Goal: Use online tool/utility: Utilize a website feature to perform a specific function

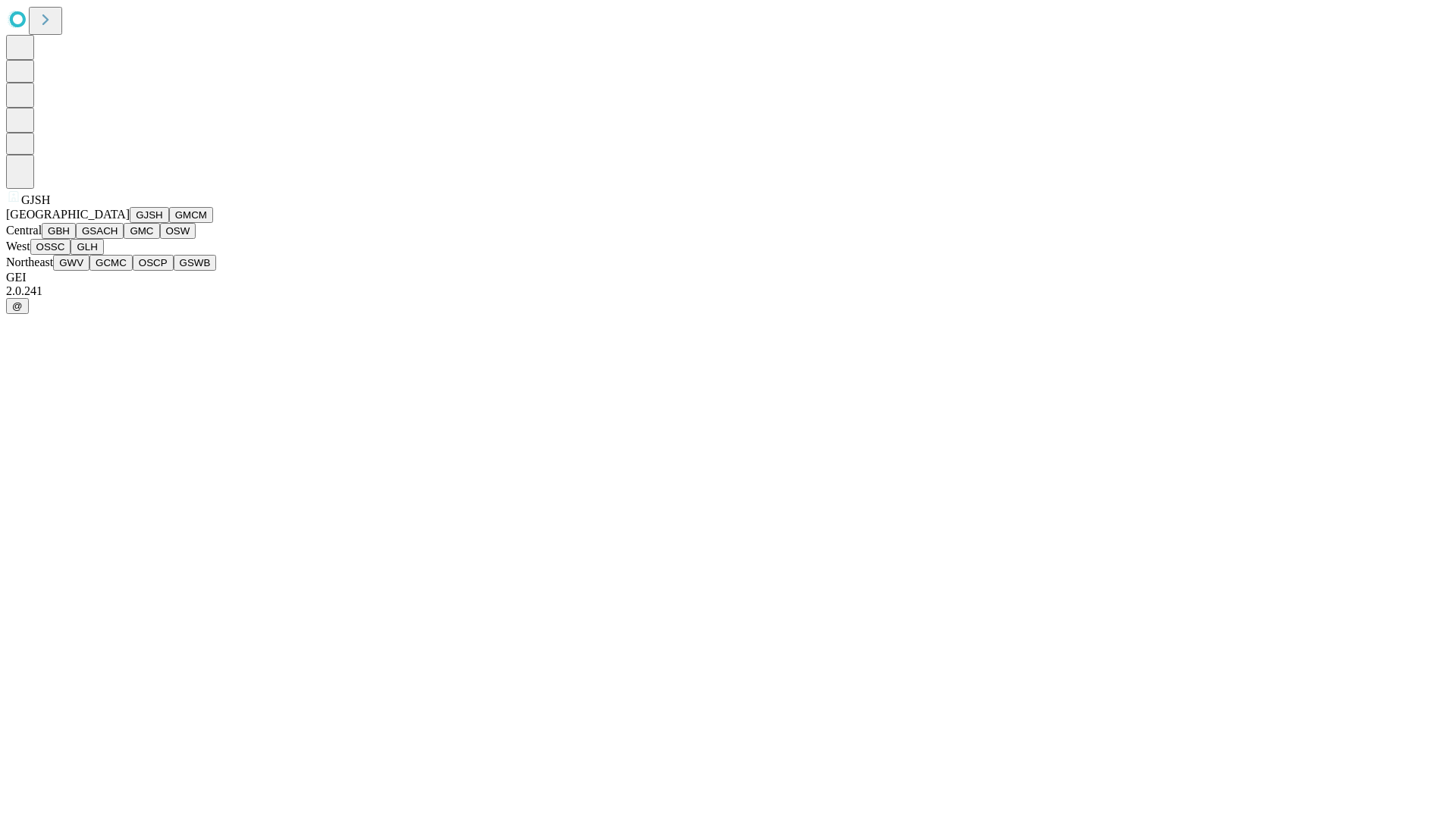
click at [129, 223] on button "GJSH" at bounding box center [149, 215] width 40 height 16
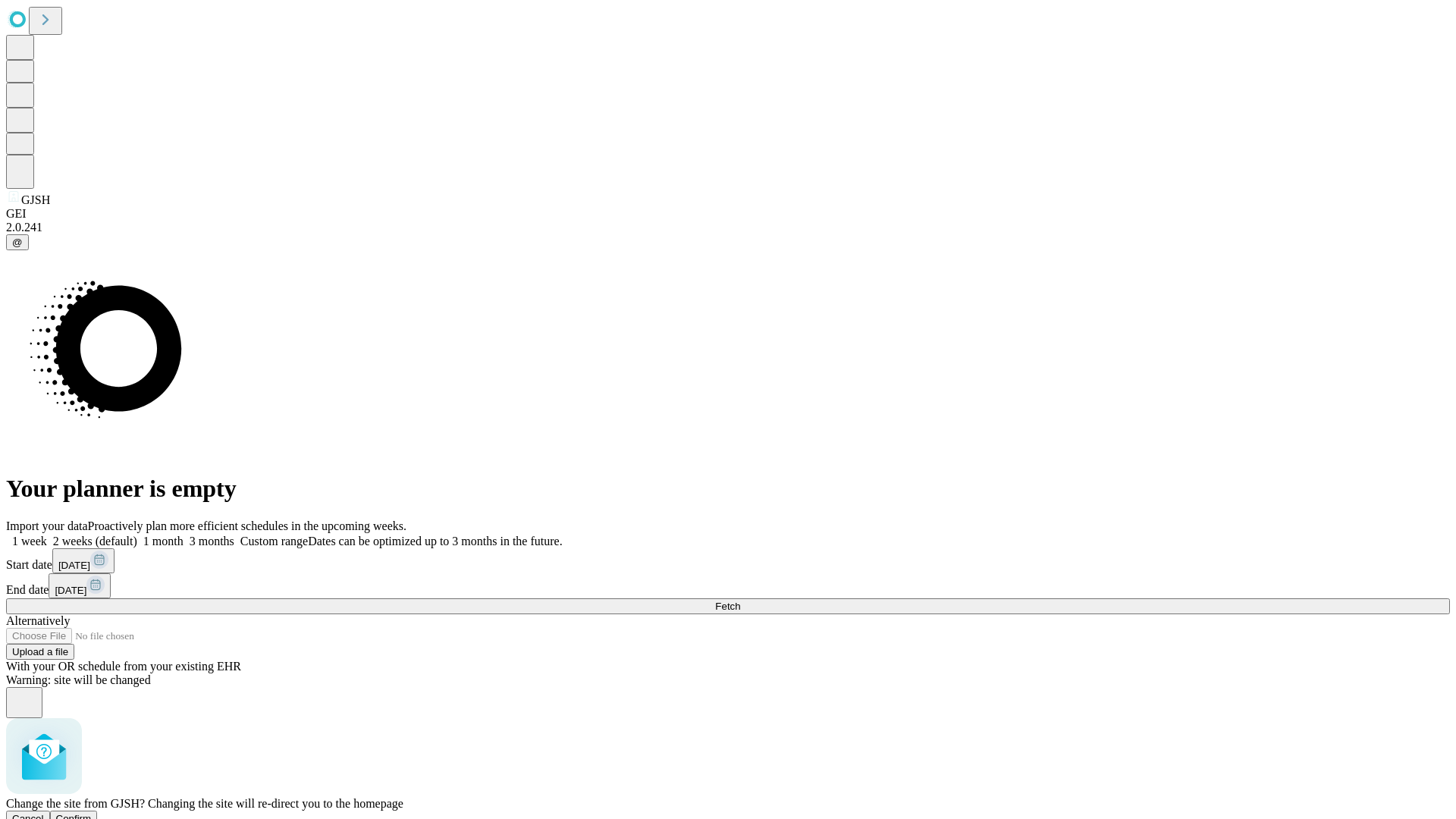
click at [92, 813] on span "Confirm" at bounding box center [74, 818] width 35 height 11
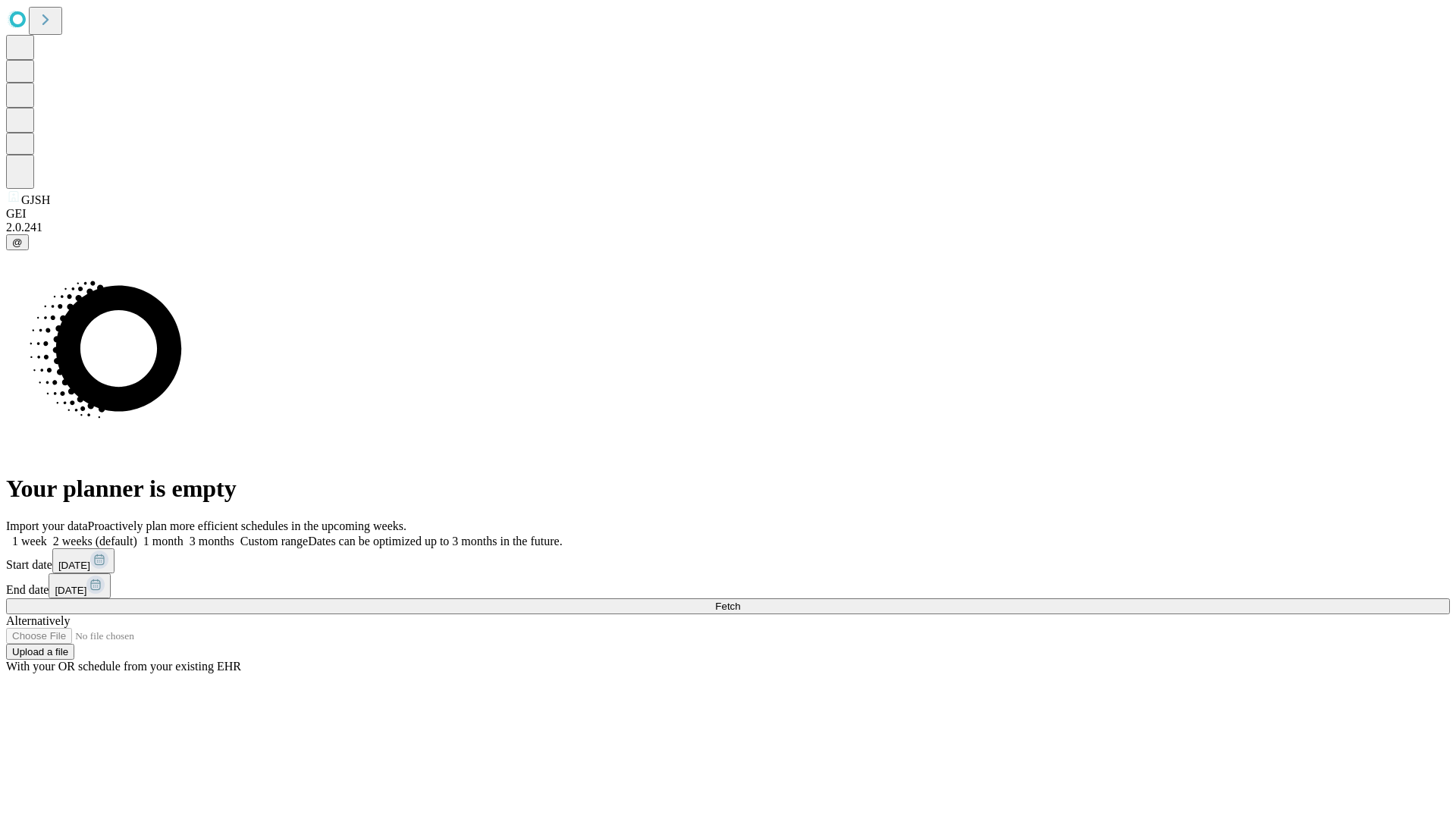
click at [137, 535] on label "2 weeks (default)" at bounding box center [92, 541] width 90 height 13
click at [740, 601] on span "Fetch" at bounding box center [728, 606] width 25 height 11
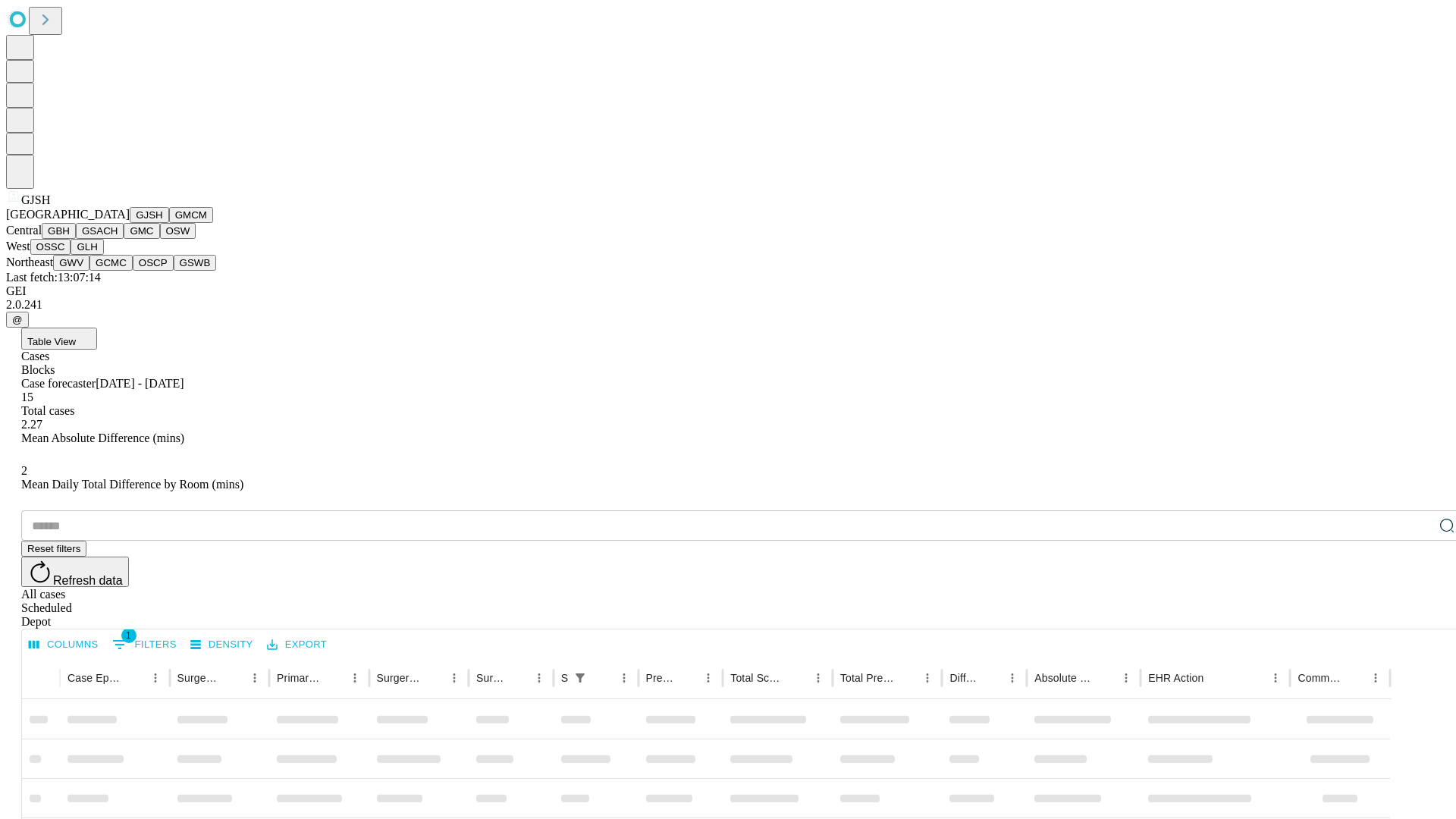
click at [169, 223] on button "GMCM" at bounding box center [191, 215] width 44 height 16
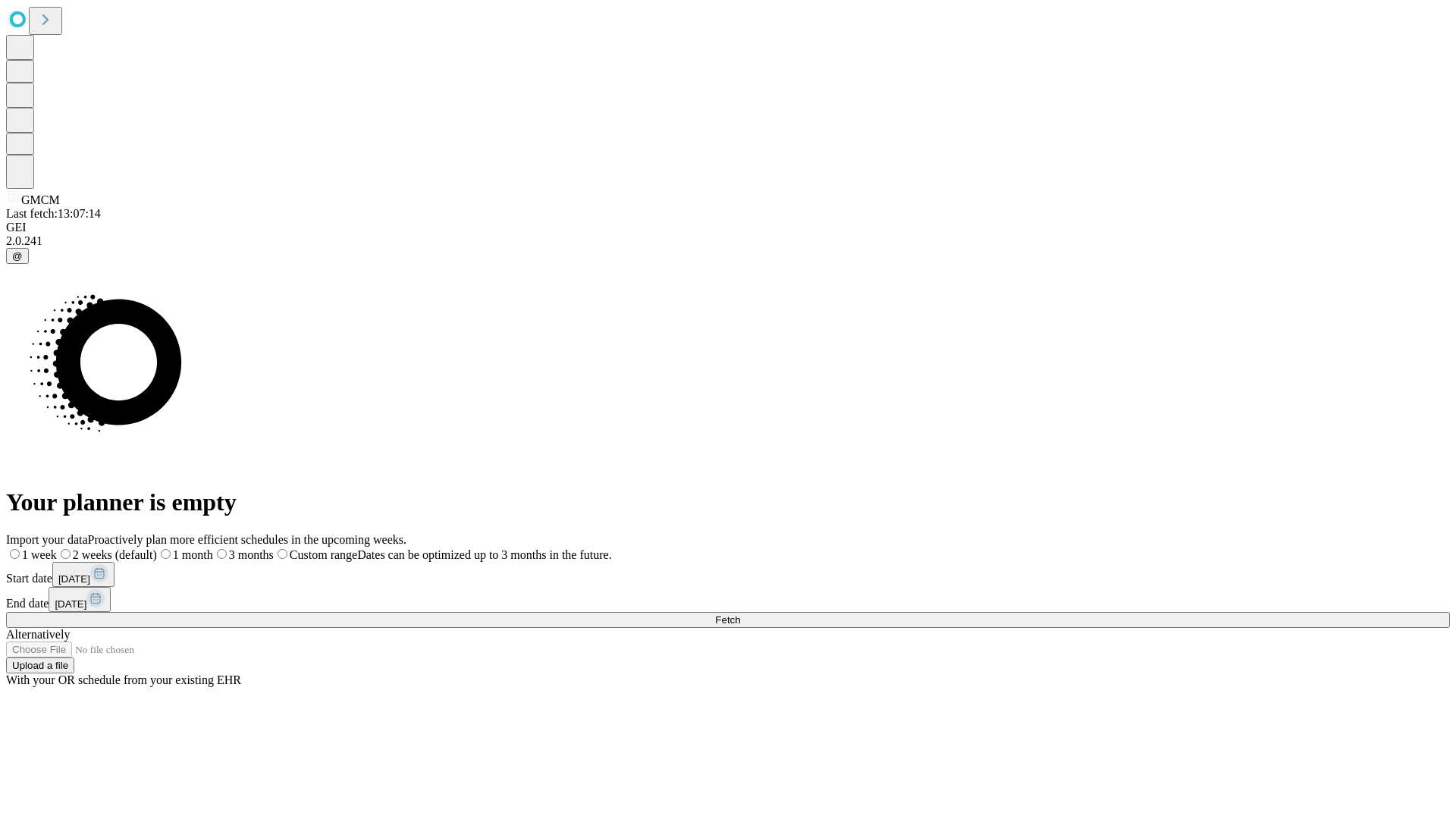
click at [157, 548] on label "2 weeks (default)" at bounding box center [107, 554] width 100 height 13
click at [740, 614] on span "Fetch" at bounding box center [728, 619] width 25 height 11
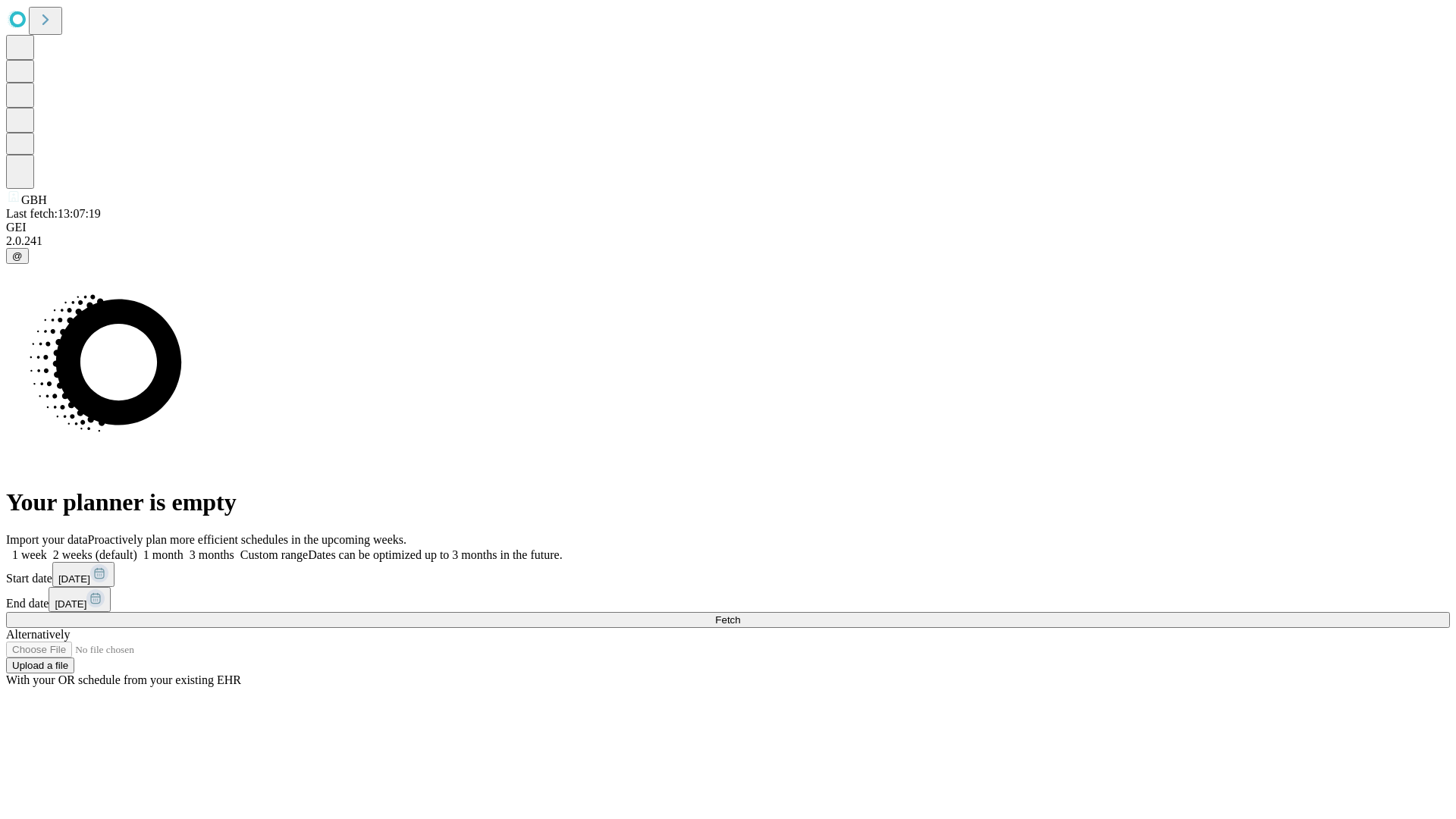
click at [137, 548] on label "2 weeks (default)" at bounding box center [92, 554] width 90 height 13
click at [740, 614] on span "Fetch" at bounding box center [728, 619] width 25 height 11
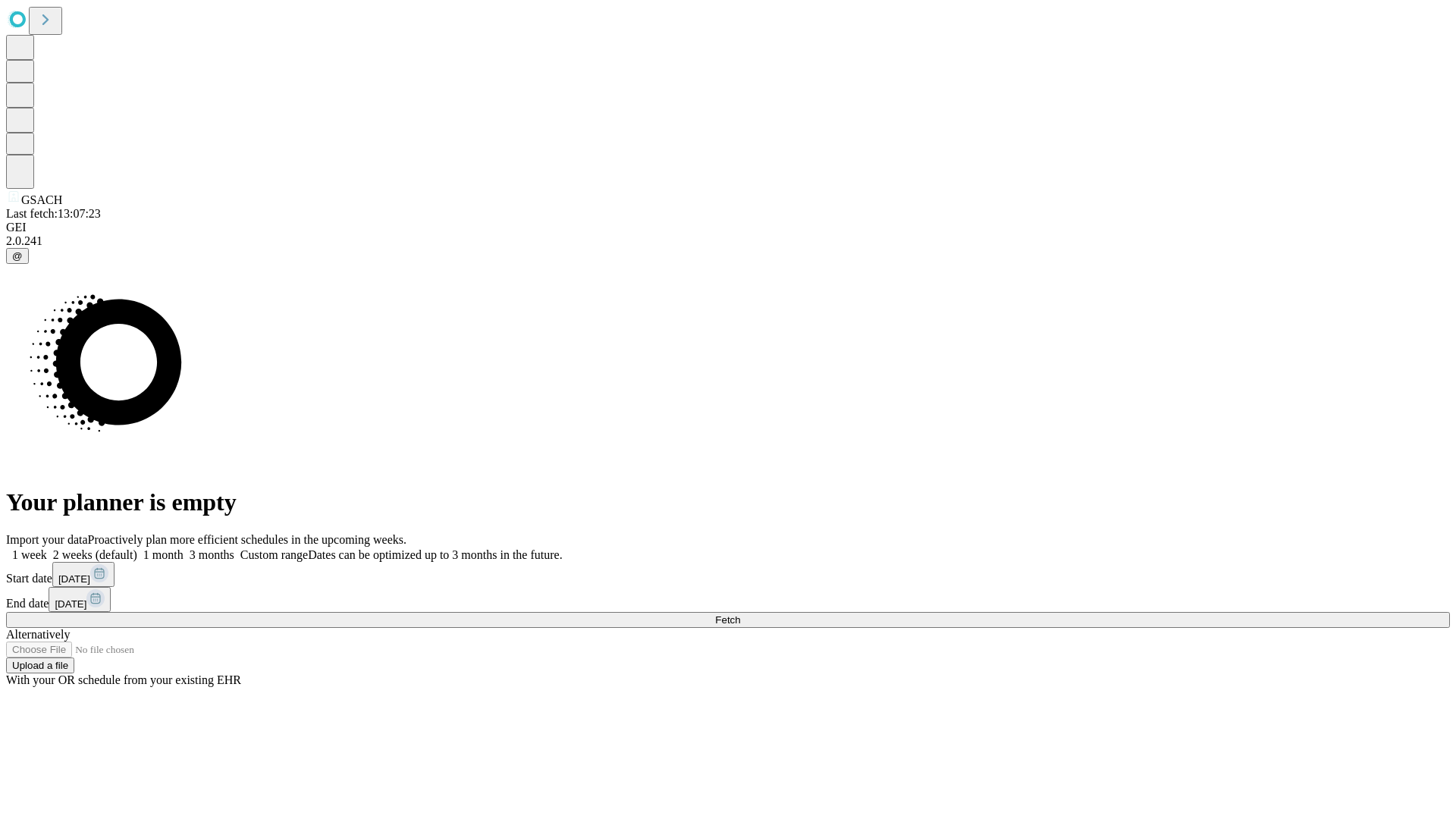
click at [137, 548] on label "2 weeks (default)" at bounding box center [92, 554] width 90 height 13
click at [740, 614] on span "Fetch" at bounding box center [728, 619] width 25 height 11
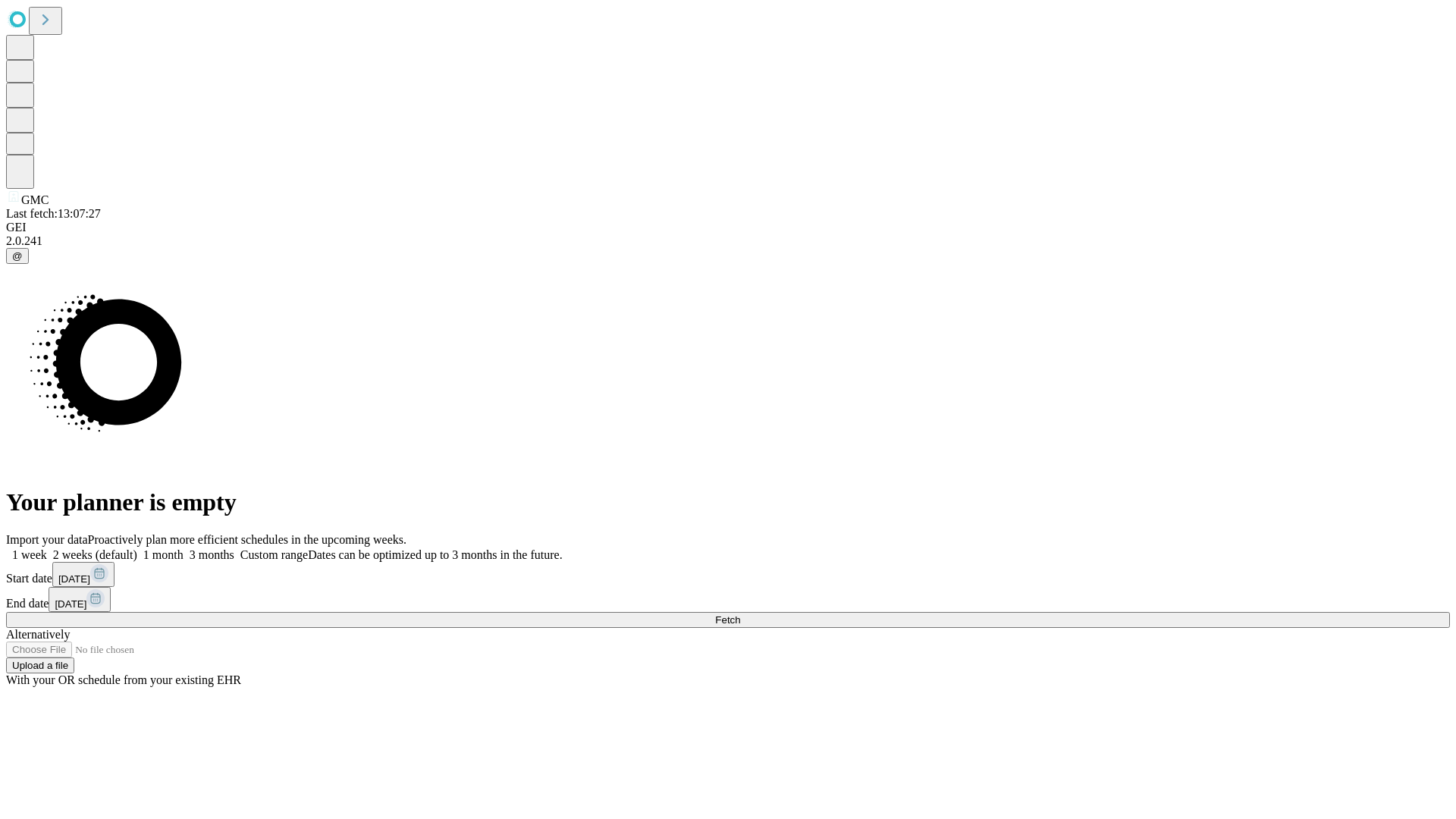
click at [137, 548] on label "2 weeks (default)" at bounding box center [92, 554] width 90 height 13
click at [740, 614] on span "Fetch" at bounding box center [728, 619] width 25 height 11
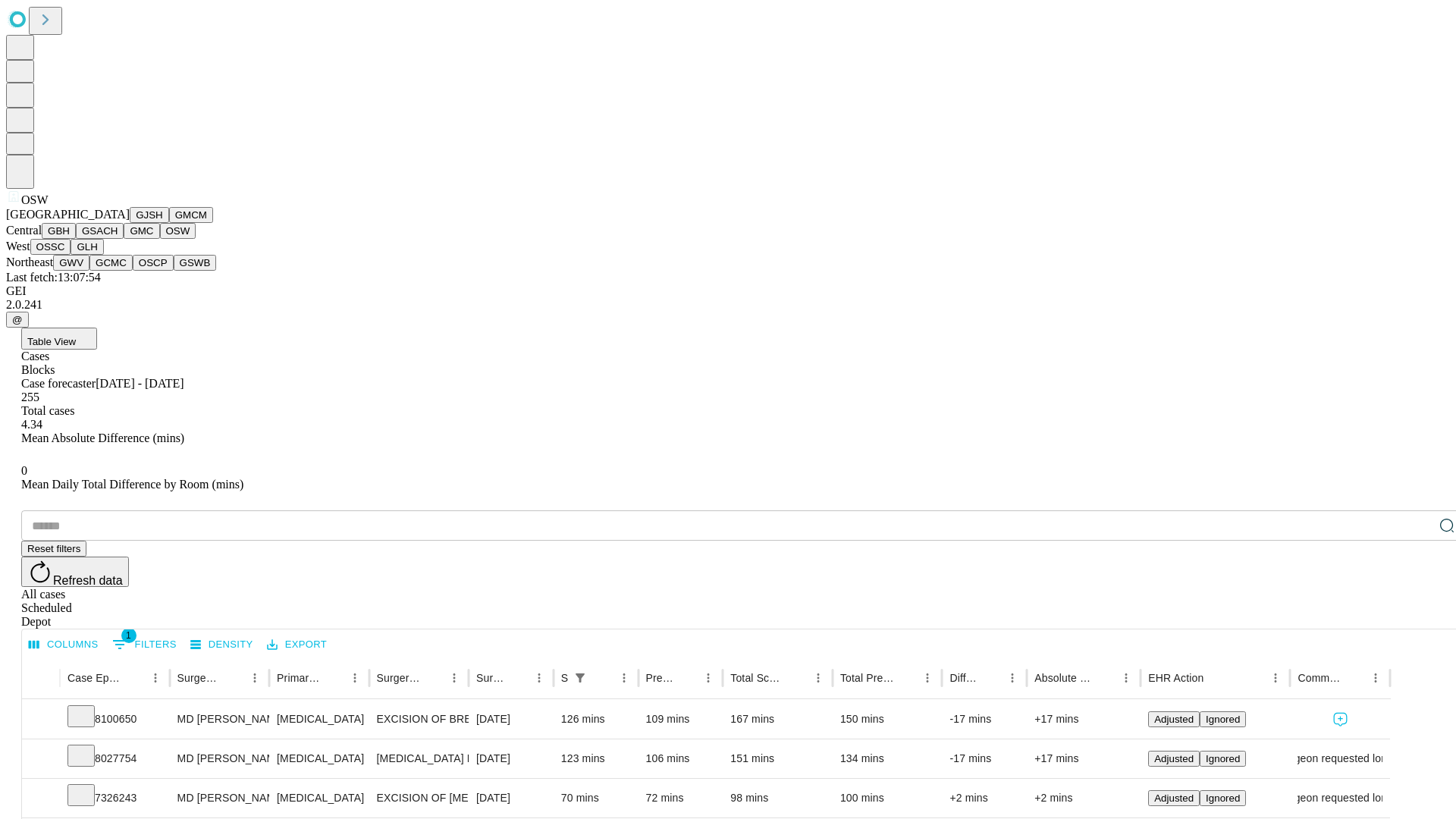
click at [71, 255] on button "OSSC" at bounding box center [50, 247] width 41 height 16
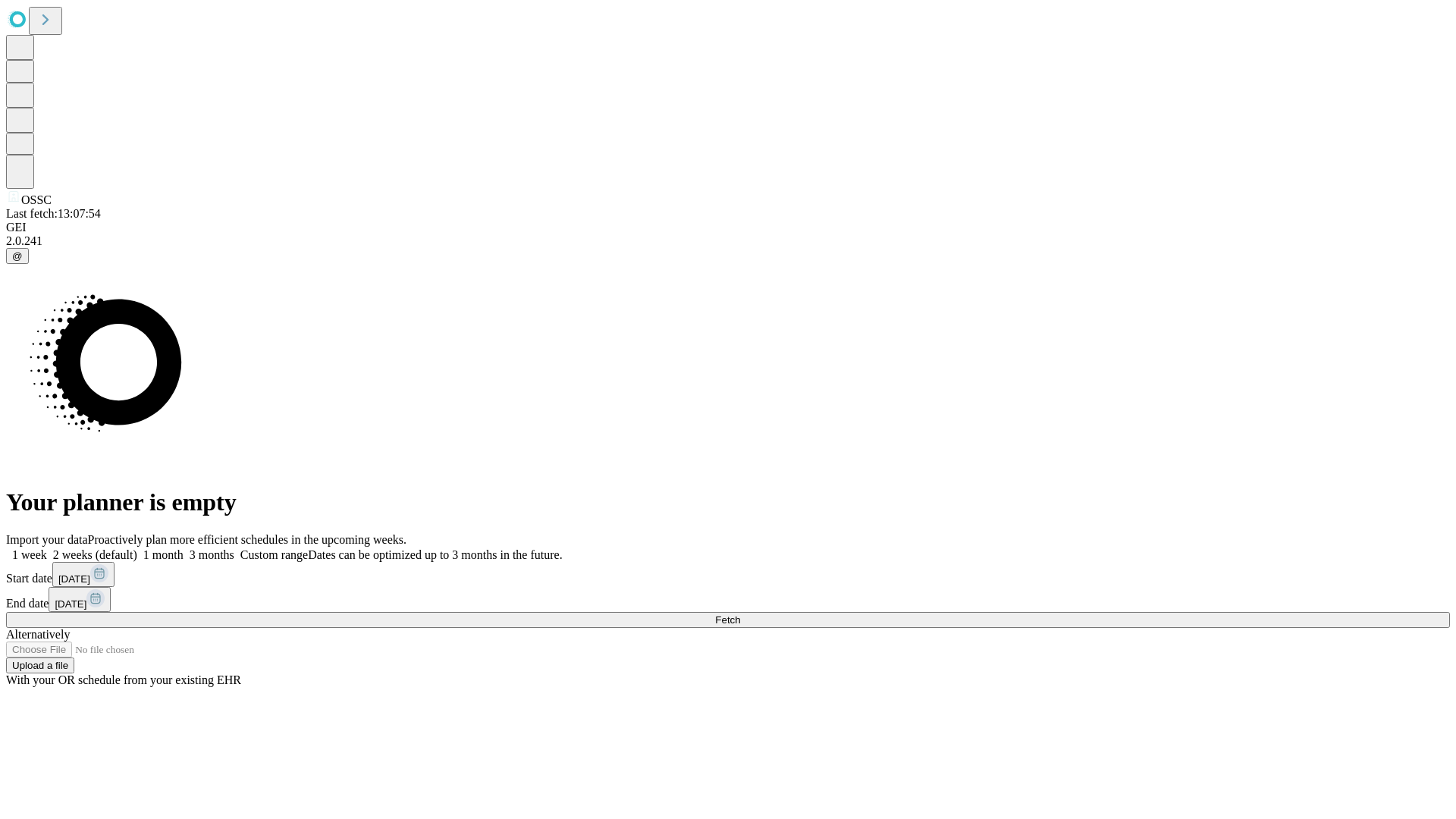
click at [137, 548] on label "2 weeks (default)" at bounding box center [92, 554] width 90 height 13
click at [740, 614] on span "Fetch" at bounding box center [728, 619] width 25 height 11
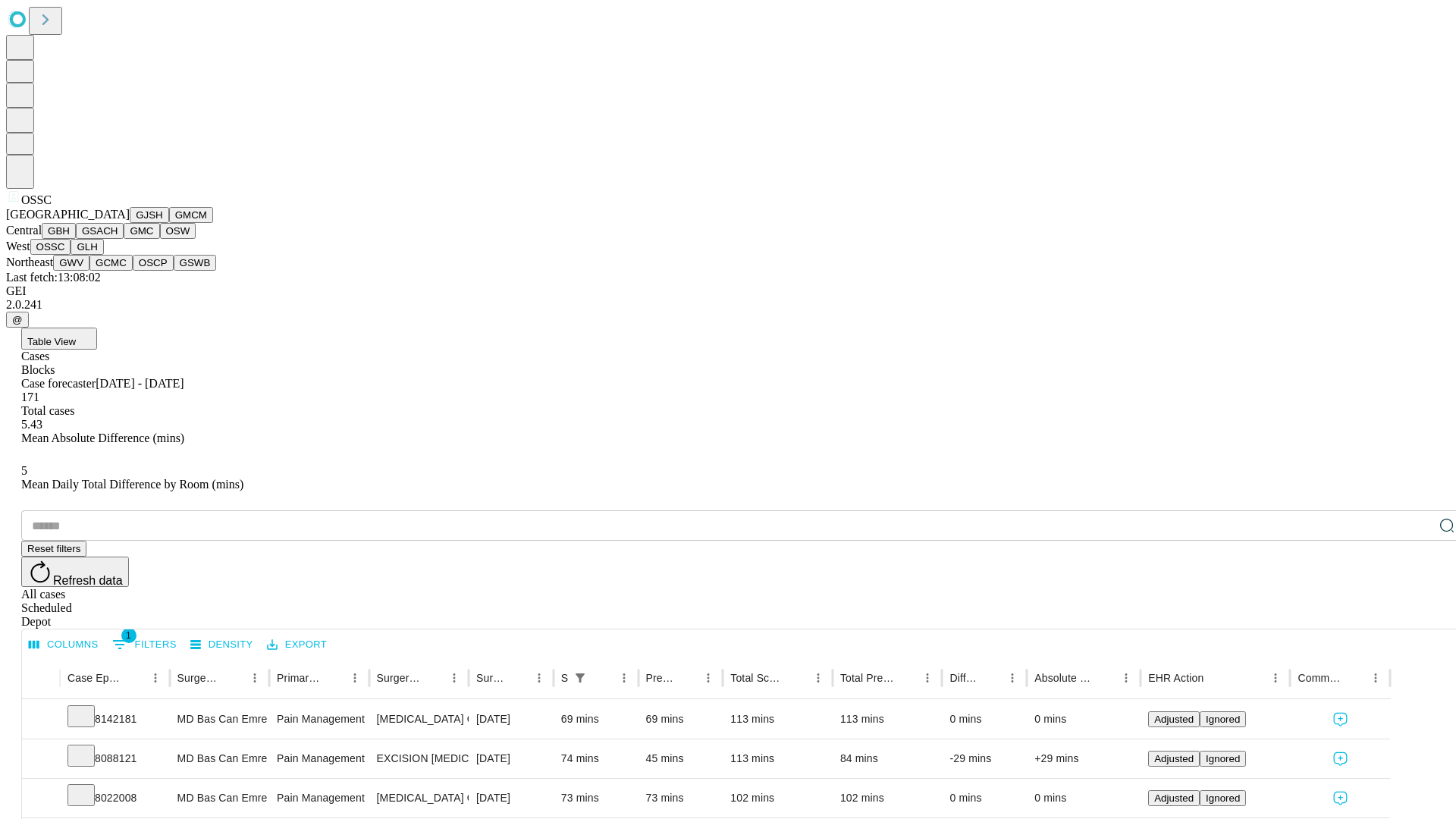
click at [103, 255] on button "GLH" at bounding box center [86, 247] width 33 height 16
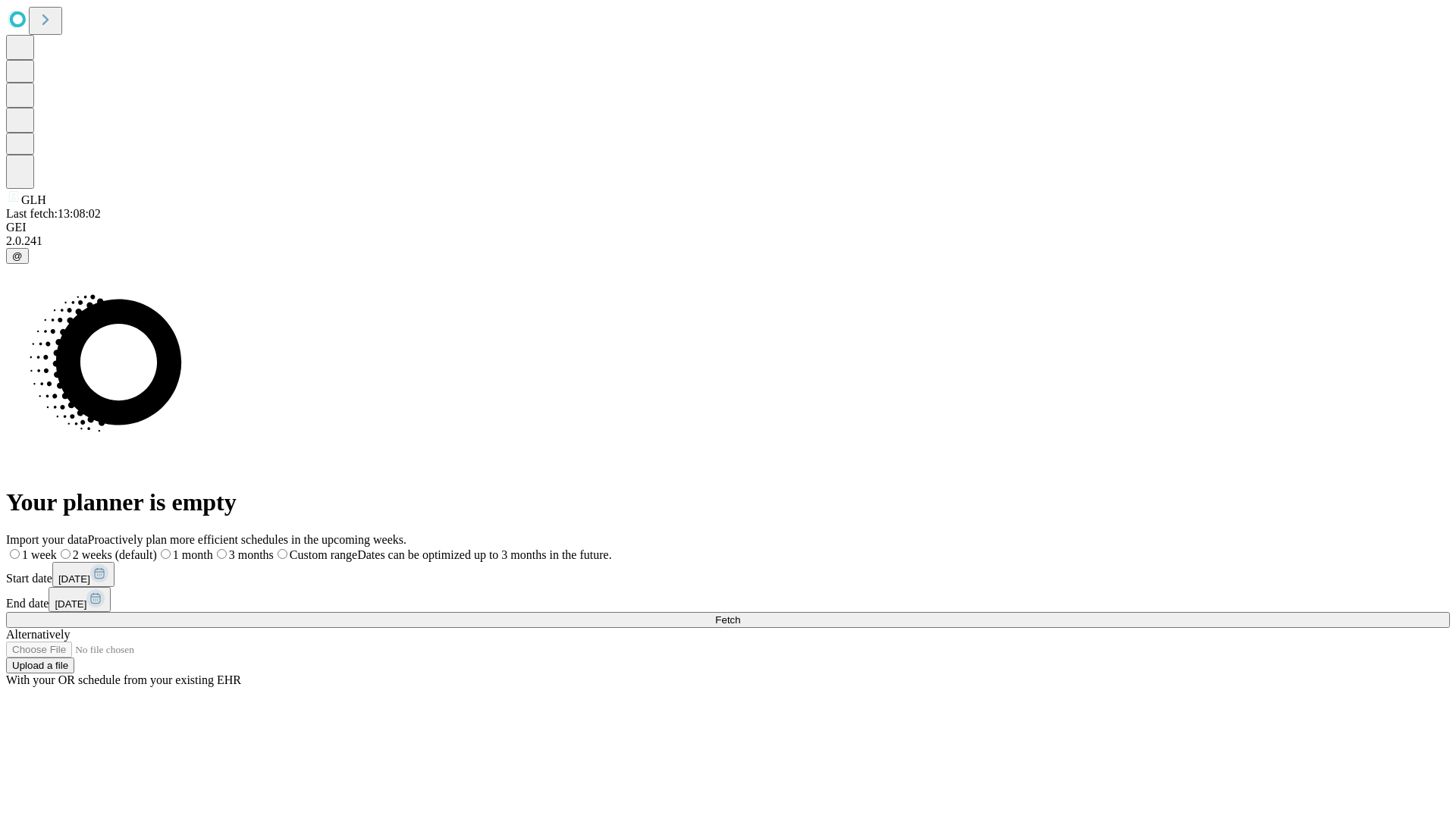
click at [157, 548] on label "2 weeks (default)" at bounding box center [107, 554] width 100 height 13
click at [740, 614] on span "Fetch" at bounding box center [728, 619] width 25 height 11
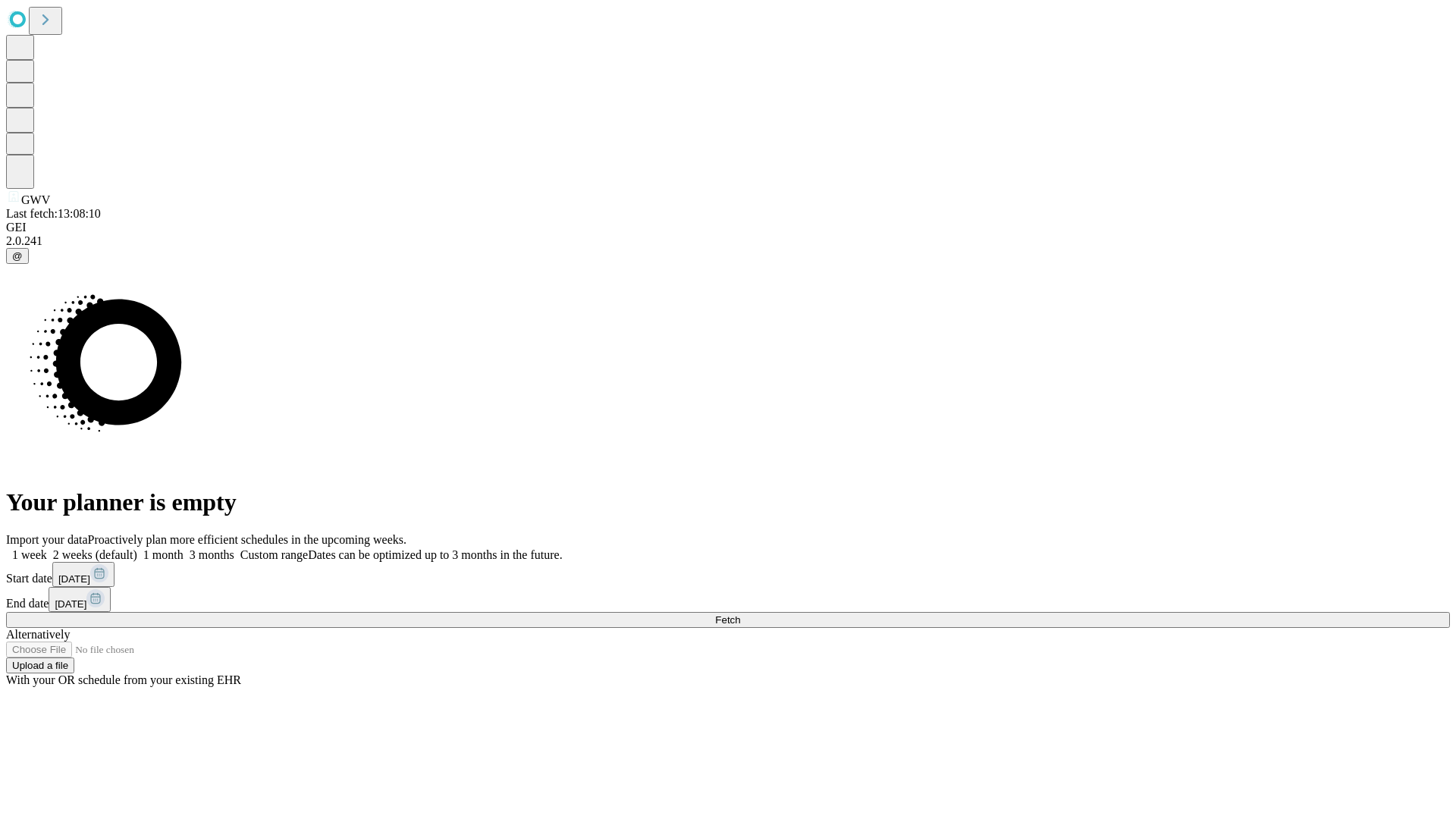
click at [137, 548] on label "2 weeks (default)" at bounding box center [92, 554] width 90 height 13
click at [740, 614] on span "Fetch" at bounding box center [728, 619] width 25 height 11
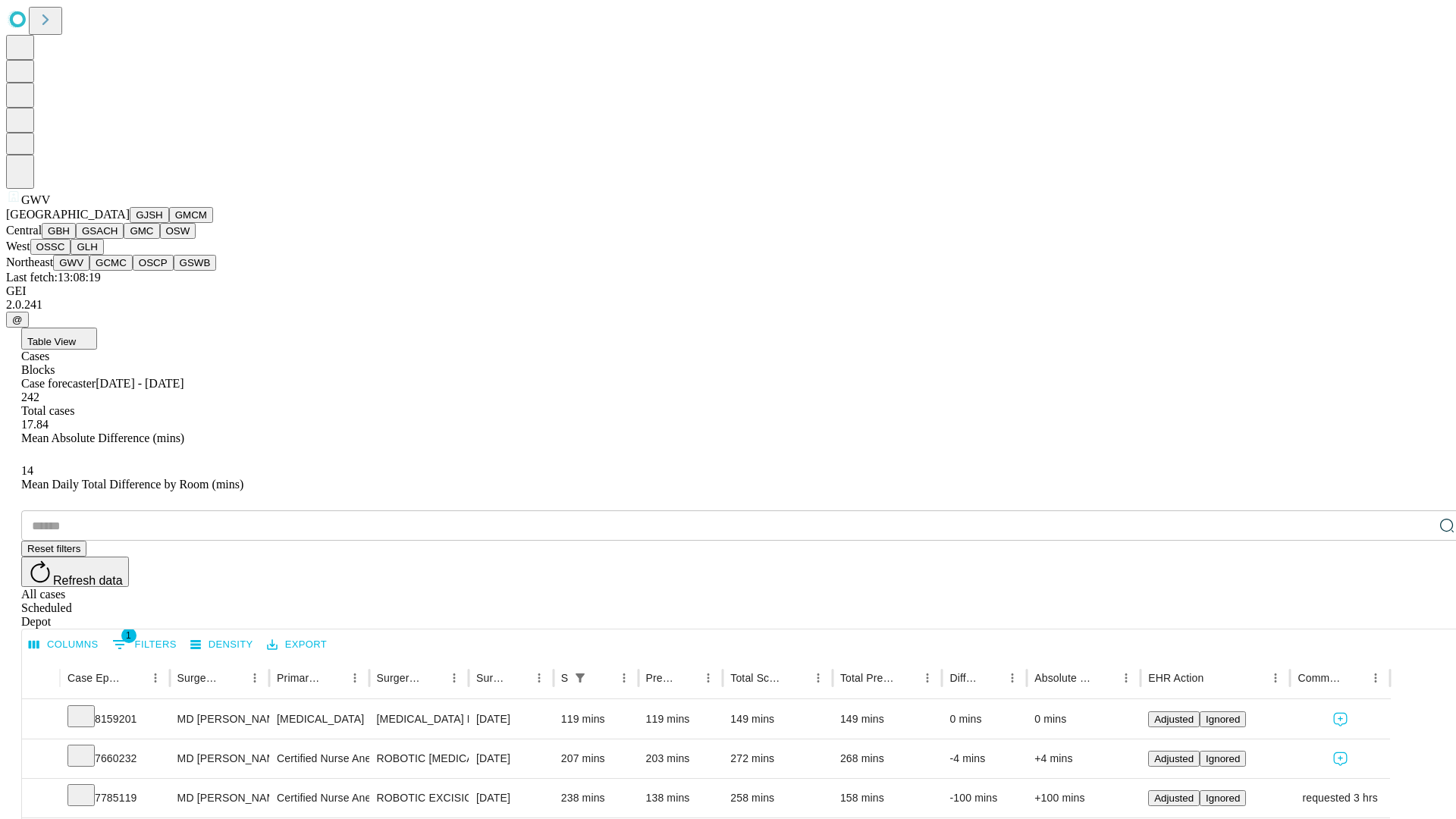
click at [117, 270] on button "GCMC" at bounding box center [111, 262] width 43 height 16
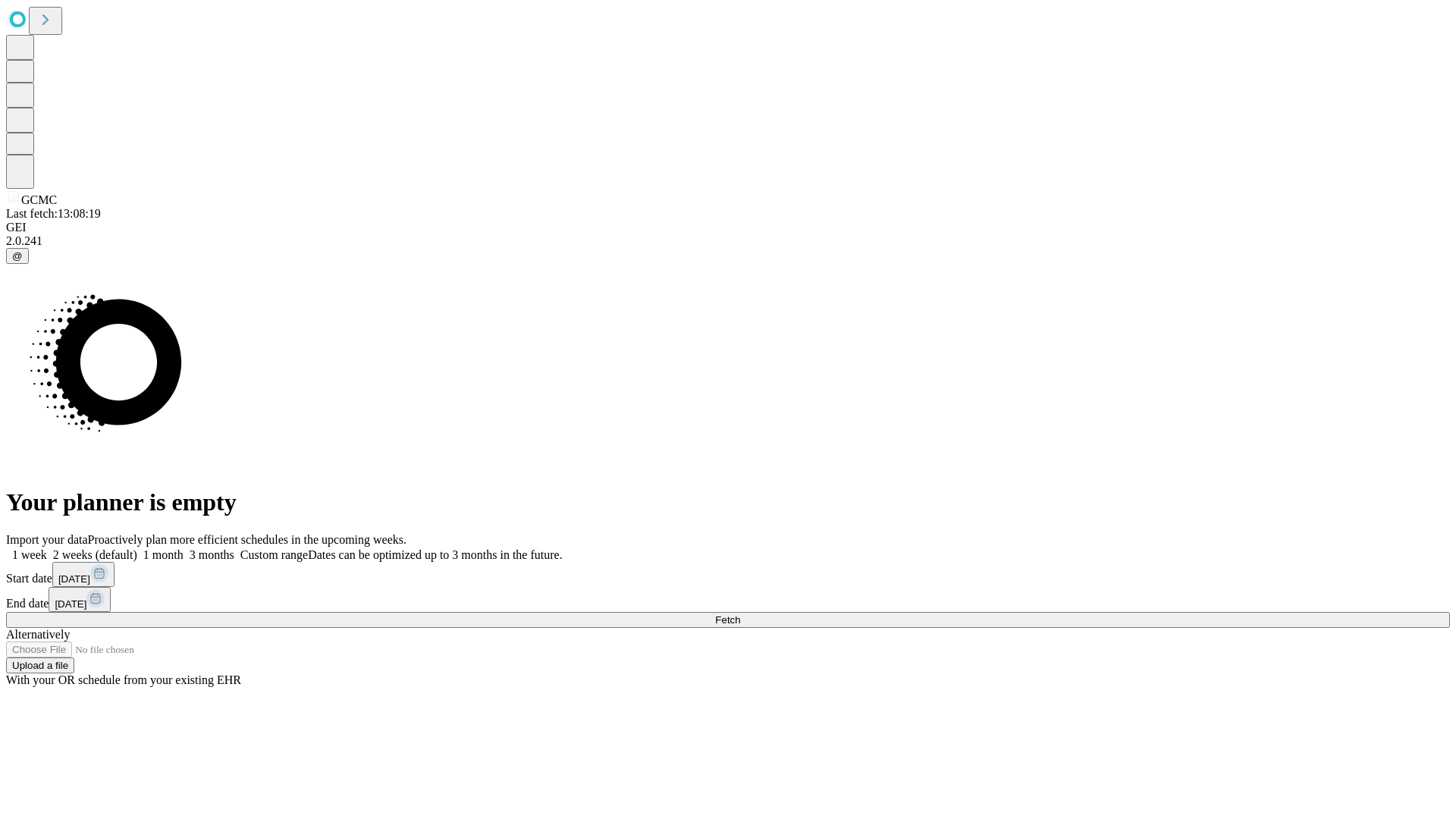
click at [137, 548] on label "2 weeks (default)" at bounding box center [92, 554] width 90 height 13
click at [740, 614] on span "Fetch" at bounding box center [728, 619] width 25 height 11
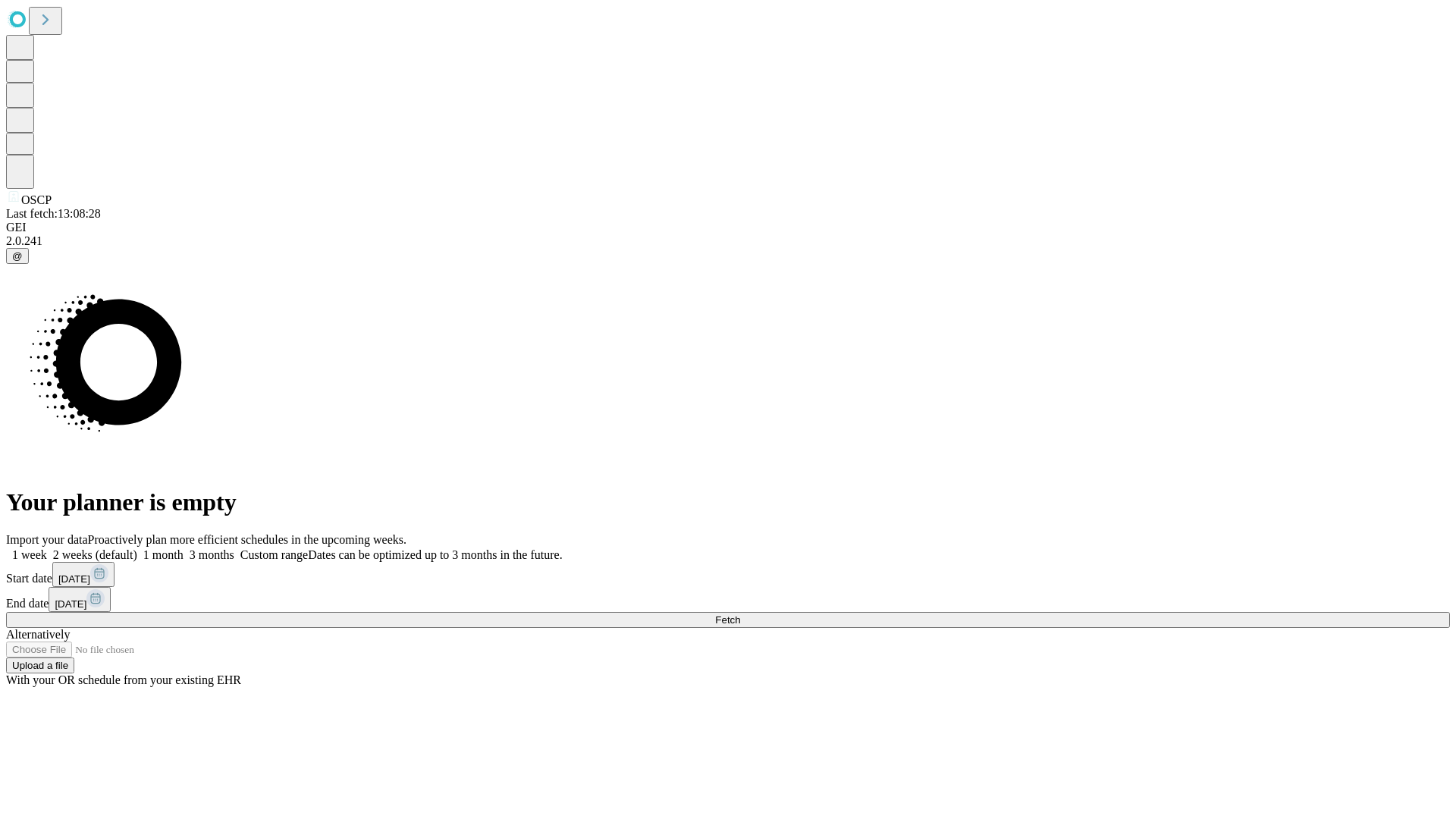
click at [137, 548] on label "2 weeks (default)" at bounding box center [92, 554] width 90 height 13
click at [740, 614] on span "Fetch" at bounding box center [728, 619] width 25 height 11
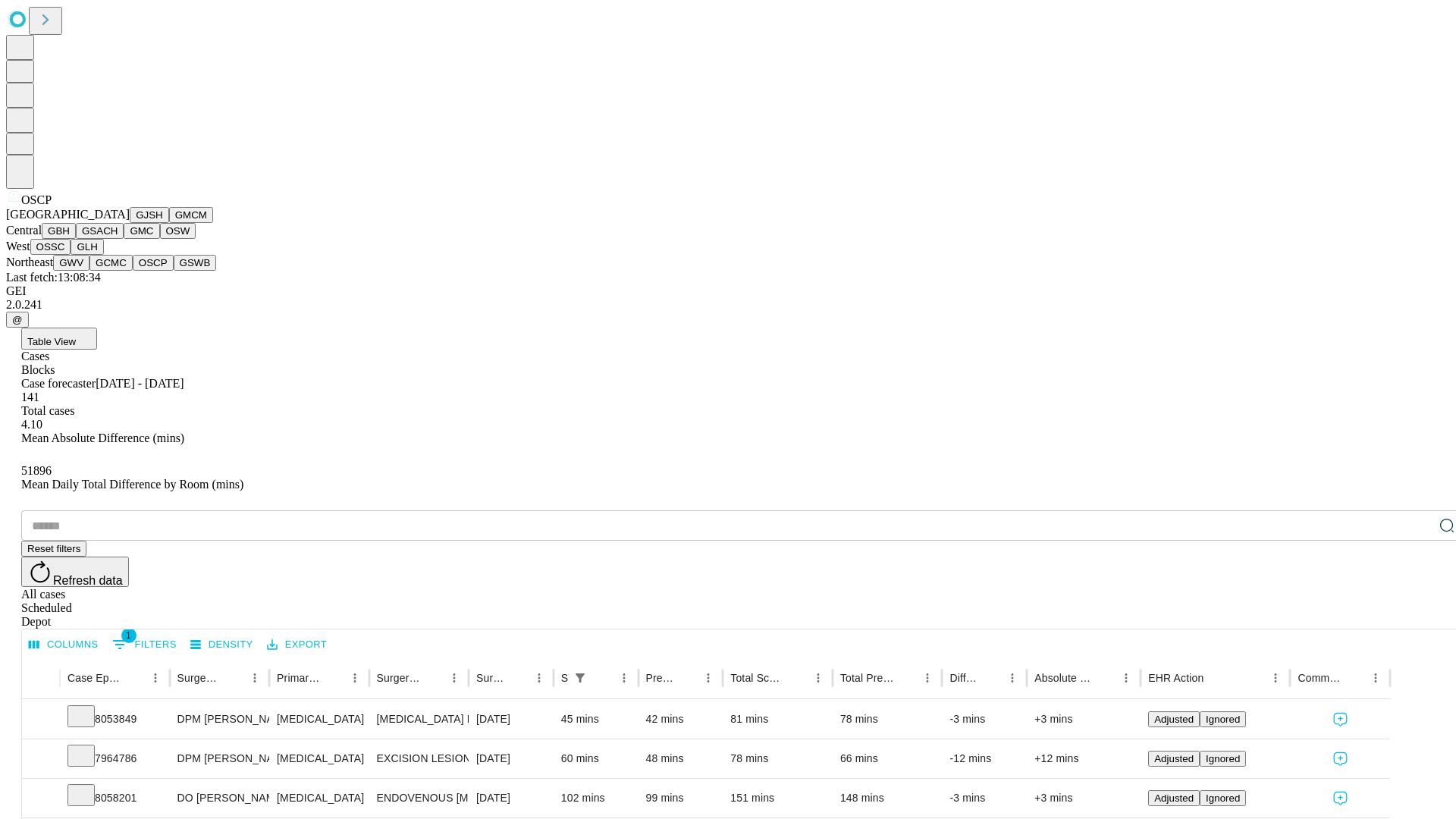
click at [174, 270] on button "GSWB" at bounding box center [195, 262] width 43 height 16
